Goal: Task Accomplishment & Management: Use online tool/utility

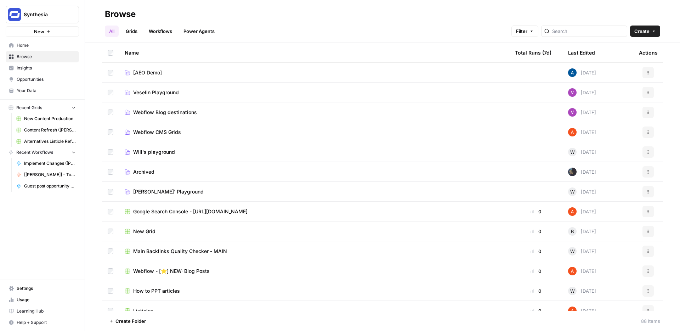
click at [40, 32] on span "New" at bounding box center [39, 31] width 10 height 7
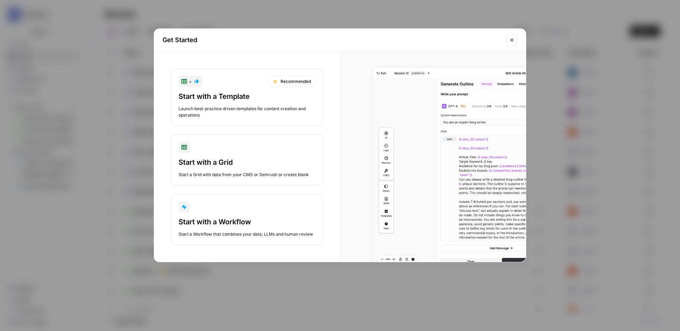
click at [234, 217] on div "Start with a Workflow" at bounding box center [247, 222] width 137 height 10
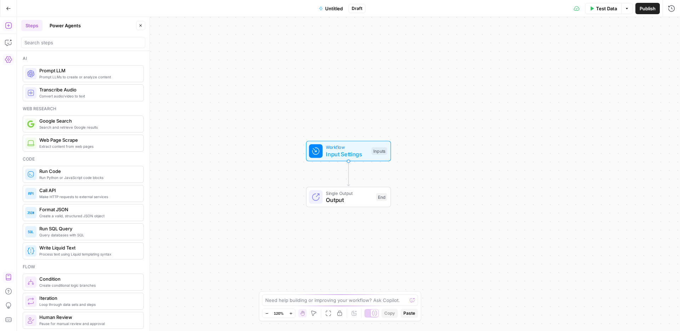
click at [10, 60] on icon "button" at bounding box center [8, 59] width 7 height 7
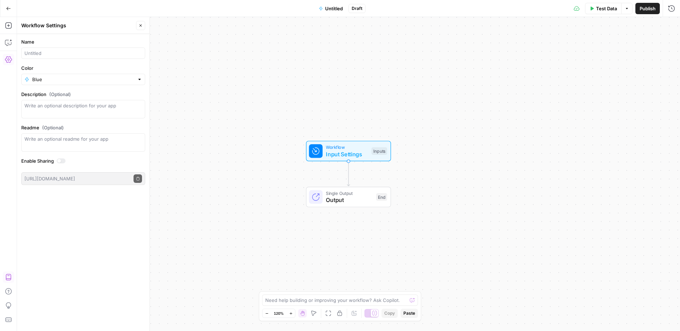
click at [144, 26] on button "Close" at bounding box center [140, 25] width 9 height 9
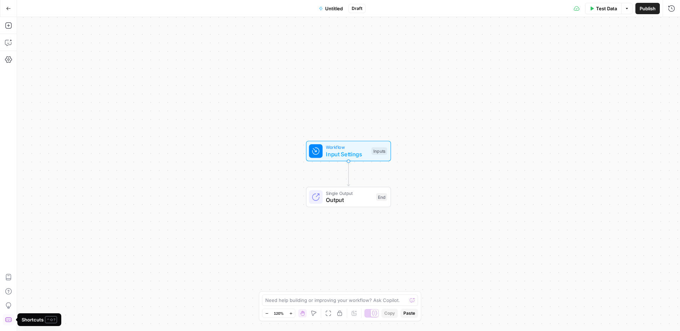
click at [9, 318] on icon "button" at bounding box center [8, 319] width 7 height 7
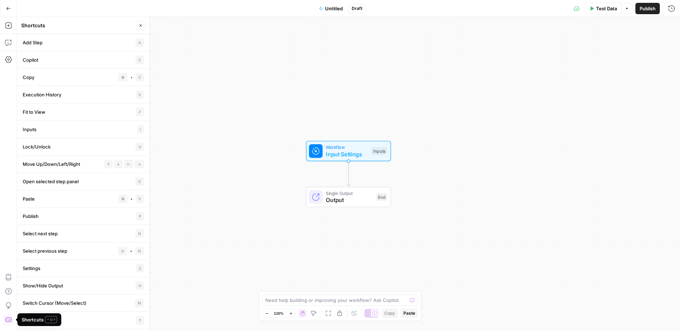
click at [6, 318] on icon "button" at bounding box center [8, 319] width 7 height 7
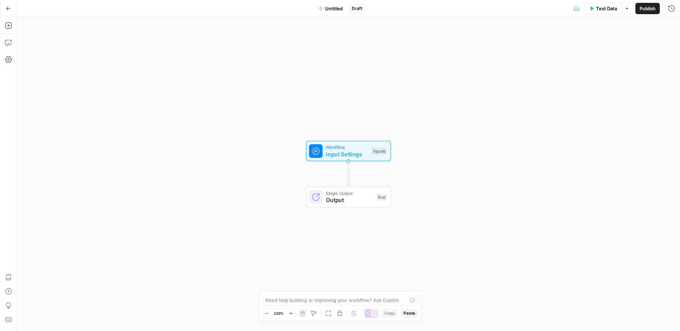
click at [625, 8] on icon "button" at bounding box center [627, 8] width 4 height 4
click at [11, 7] on icon "button" at bounding box center [8, 8] width 5 height 5
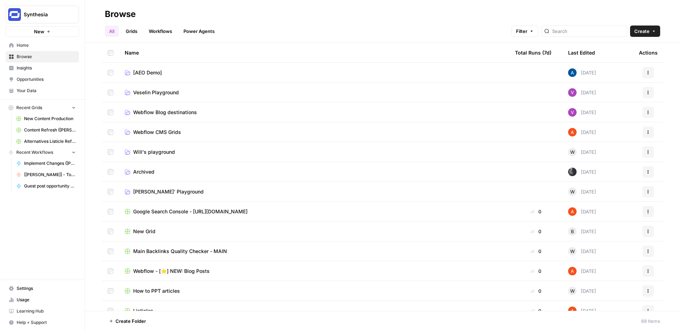
click at [57, 29] on button "New" at bounding box center [42, 31] width 73 height 11
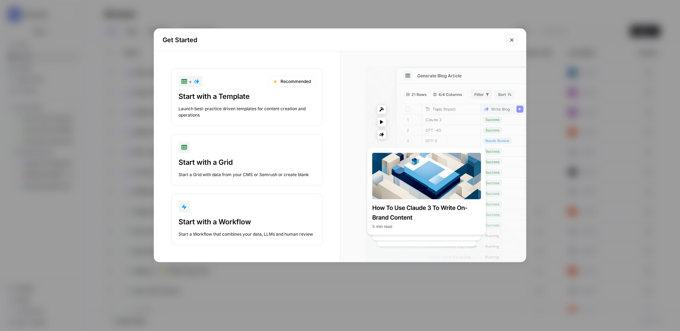
click at [513, 41] on icon "Close modal" at bounding box center [511, 39] width 3 height 3
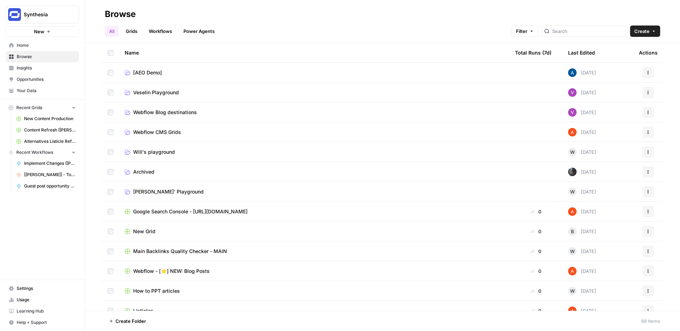
click at [644, 33] on span "Create" at bounding box center [642, 31] width 15 height 7
click at [430, 19] on div "Browse" at bounding box center [383, 14] width 556 height 11
